Goal: Task Accomplishment & Management: Use online tool/utility

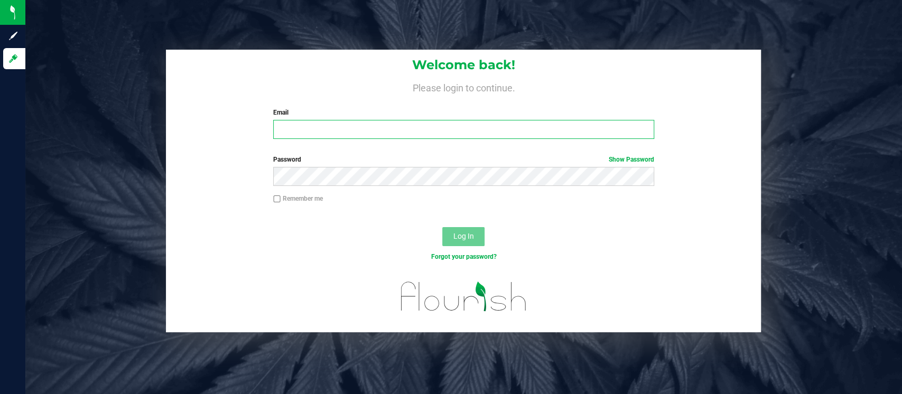
click at [362, 129] on input "Email" at bounding box center [463, 129] width 381 height 19
type input "[EMAIL_ADDRESS][DOMAIN_NAME]"
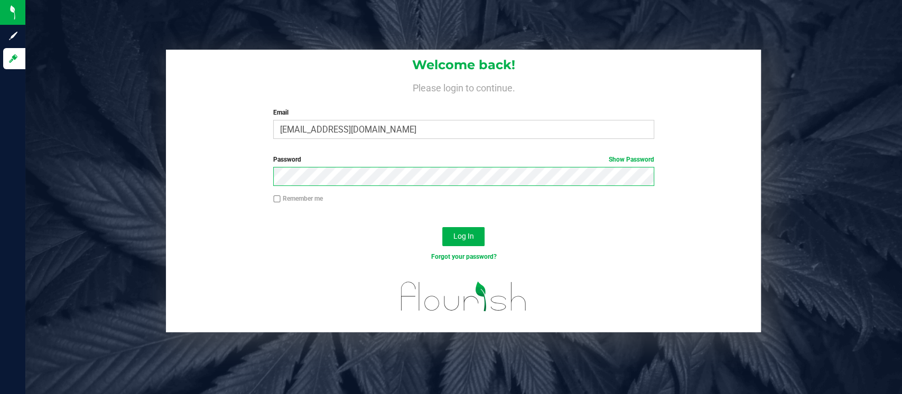
click at [442, 227] on button "Log In" at bounding box center [463, 236] width 42 height 19
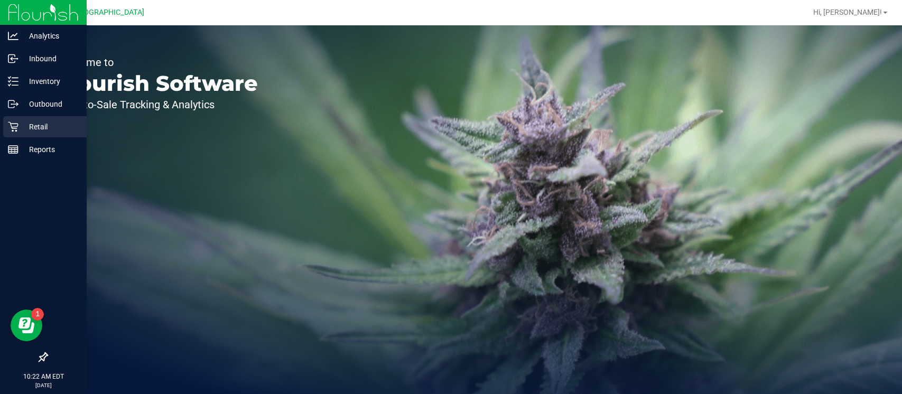
click at [37, 135] on div "Retail" at bounding box center [44, 126] width 83 height 21
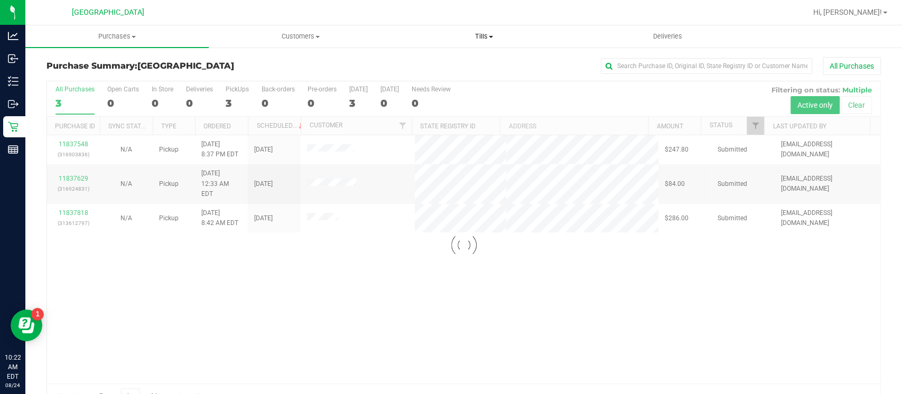
click at [484, 40] on span "Tills" at bounding box center [484, 37] width 182 height 10
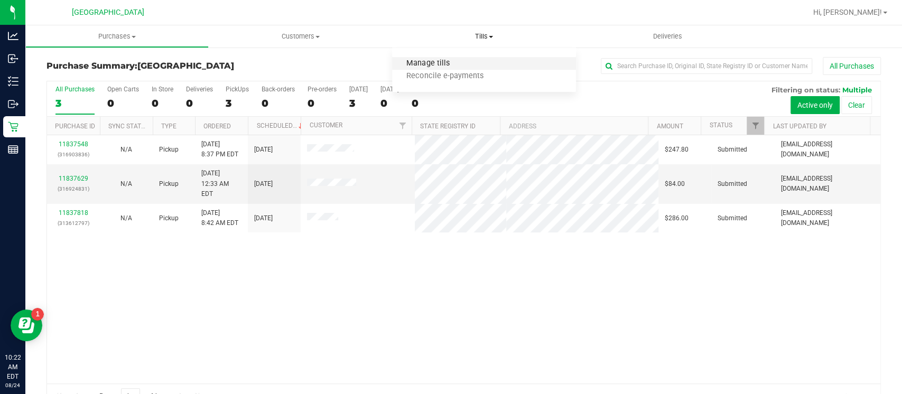
click at [444, 63] on span "Manage tills" at bounding box center [427, 63] width 71 height 9
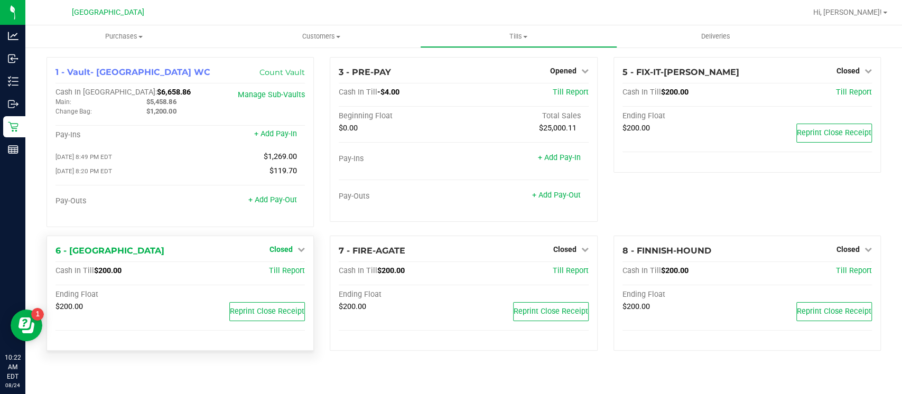
click at [286, 251] on span "Closed" at bounding box center [280, 249] width 23 height 8
click at [288, 267] on link "Open Till" at bounding box center [281, 271] width 28 height 8
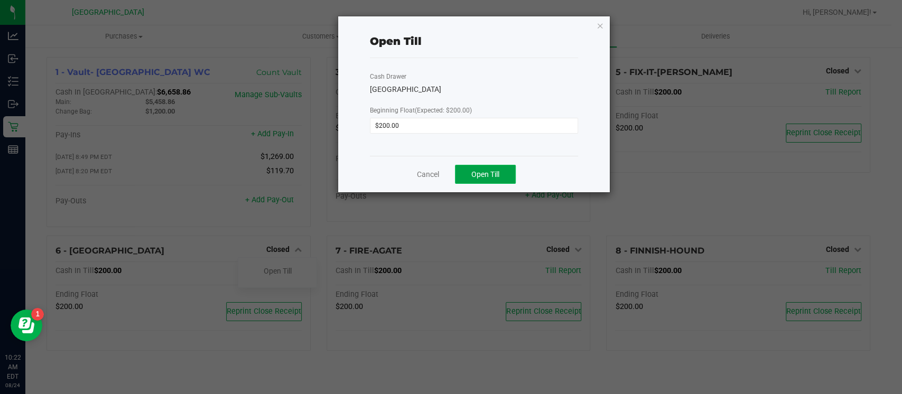
click at [494, 180] on button "Open Till" at bounding box center [485, 174] width 61 height 19
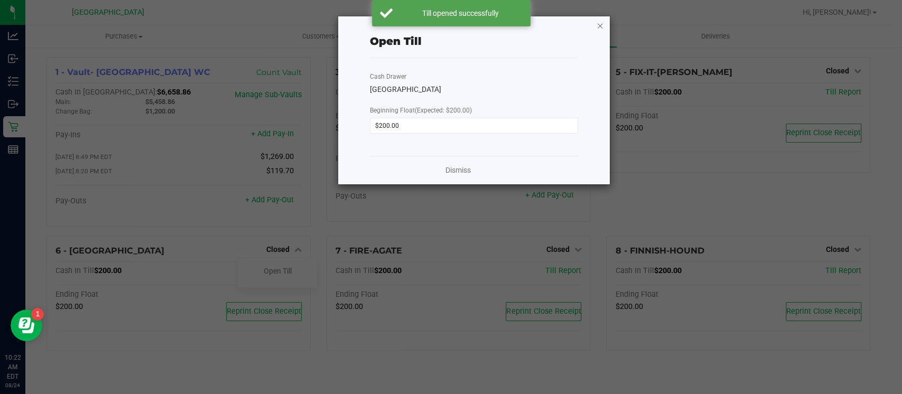
click at [598, 24] on icon "button" at bounding box center [600, 25] width 7 height 13
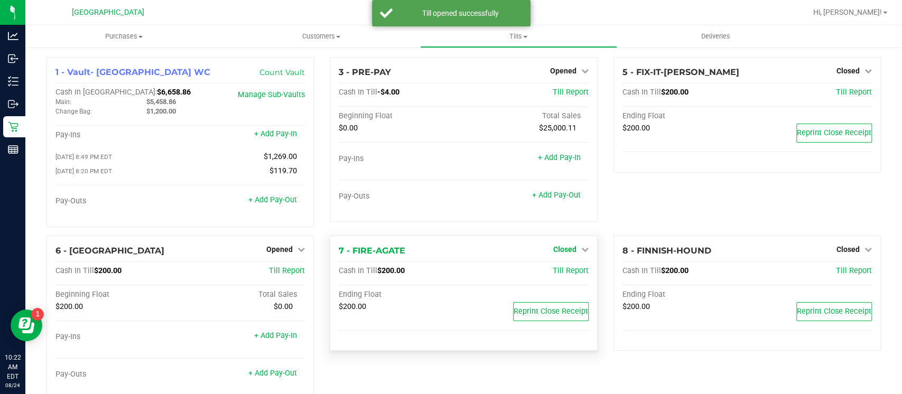
click at [563, 249] on span "Closed" at bounding box center [564, 249] width 23 height 8
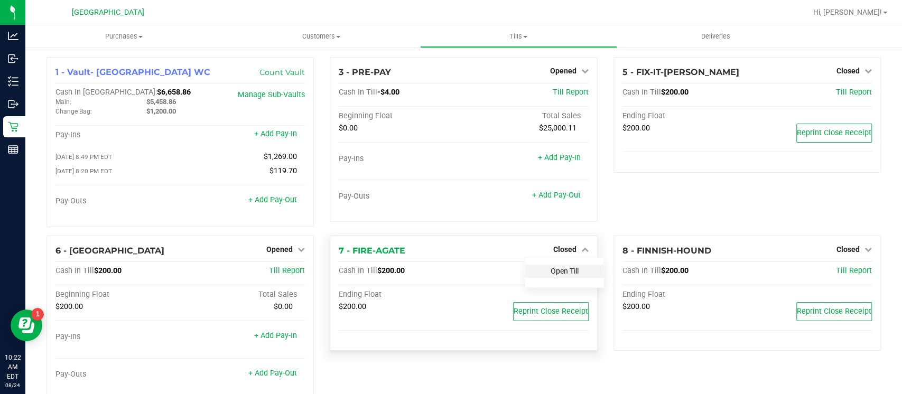
click at [551, 271] on link "Open Till" at bounding box center [565, 271] width 28 height 8
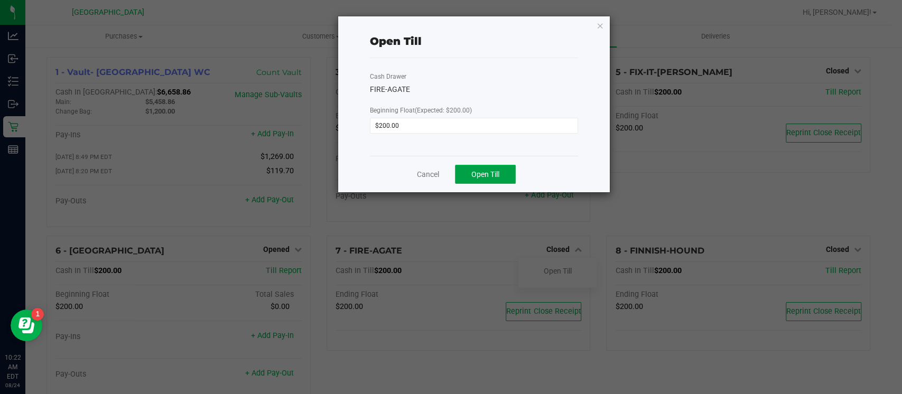
click at [491, 176] on span "Open Till" at bounding box center [485, 174] width 28 height 8
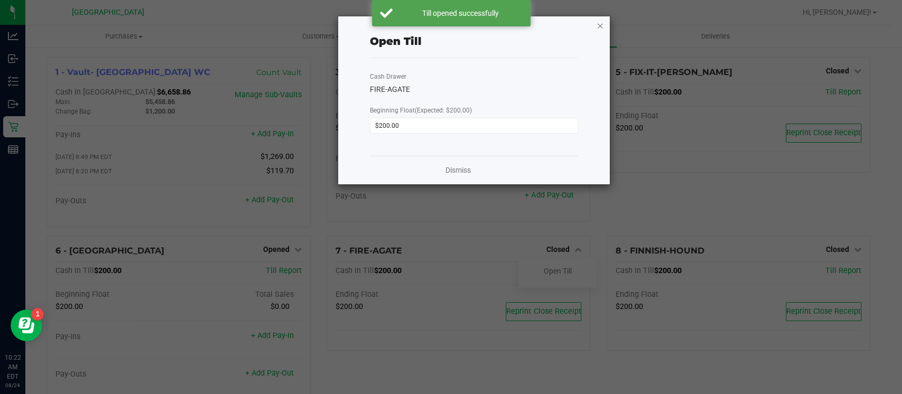
click at [600, 24] on icon "button" at bounding box center [600, 25] width 7 height 13
